Goal: Task Accomplishment & Management: Manage account settings

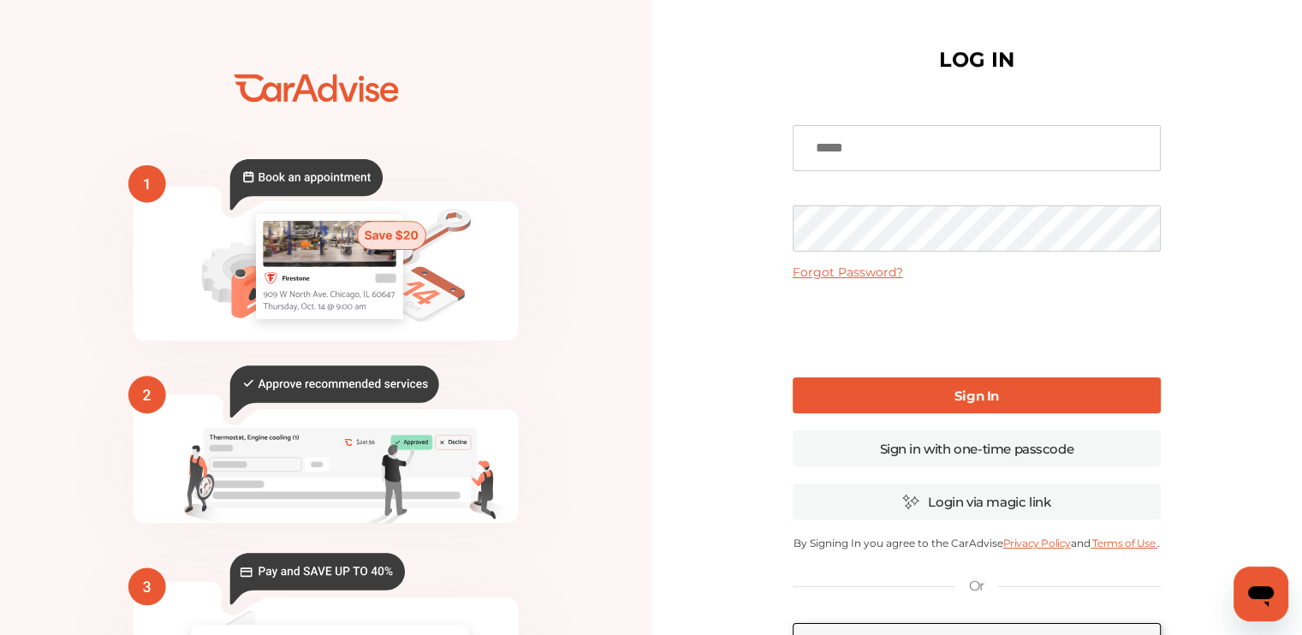
click at [1069, 134] on input at bounding box center [976, 148] width 368 height 46
click at [845, 270] on link "Forgot Password?" at bounding box center [847, 271] width 110 height 15
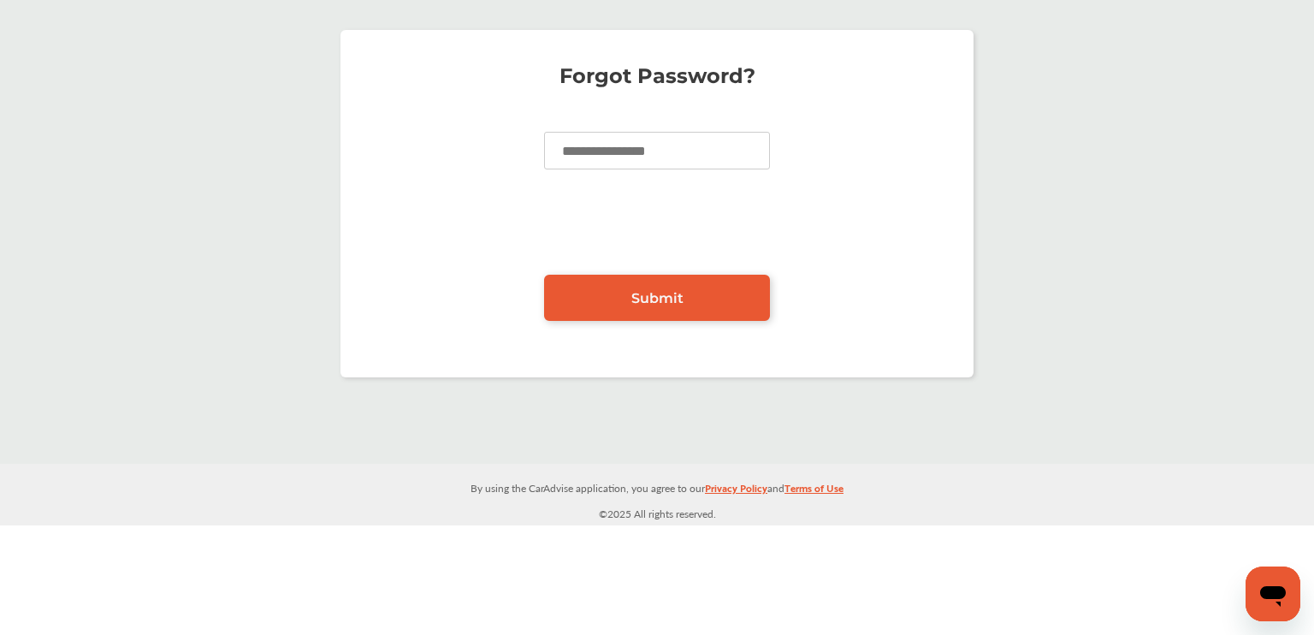
click at [709, 143] on input at bounding box center [657, 151] width 226 height 38
type input "**********"
click at [602, 289] on link "Submit" at bounding box center [657, 298] width 226 height 46
click at [698, 288] on link "Submit" at bounding box center [657, 298] width 226 height 46
